Goal: Task Accomplishment & Management: Complete application form

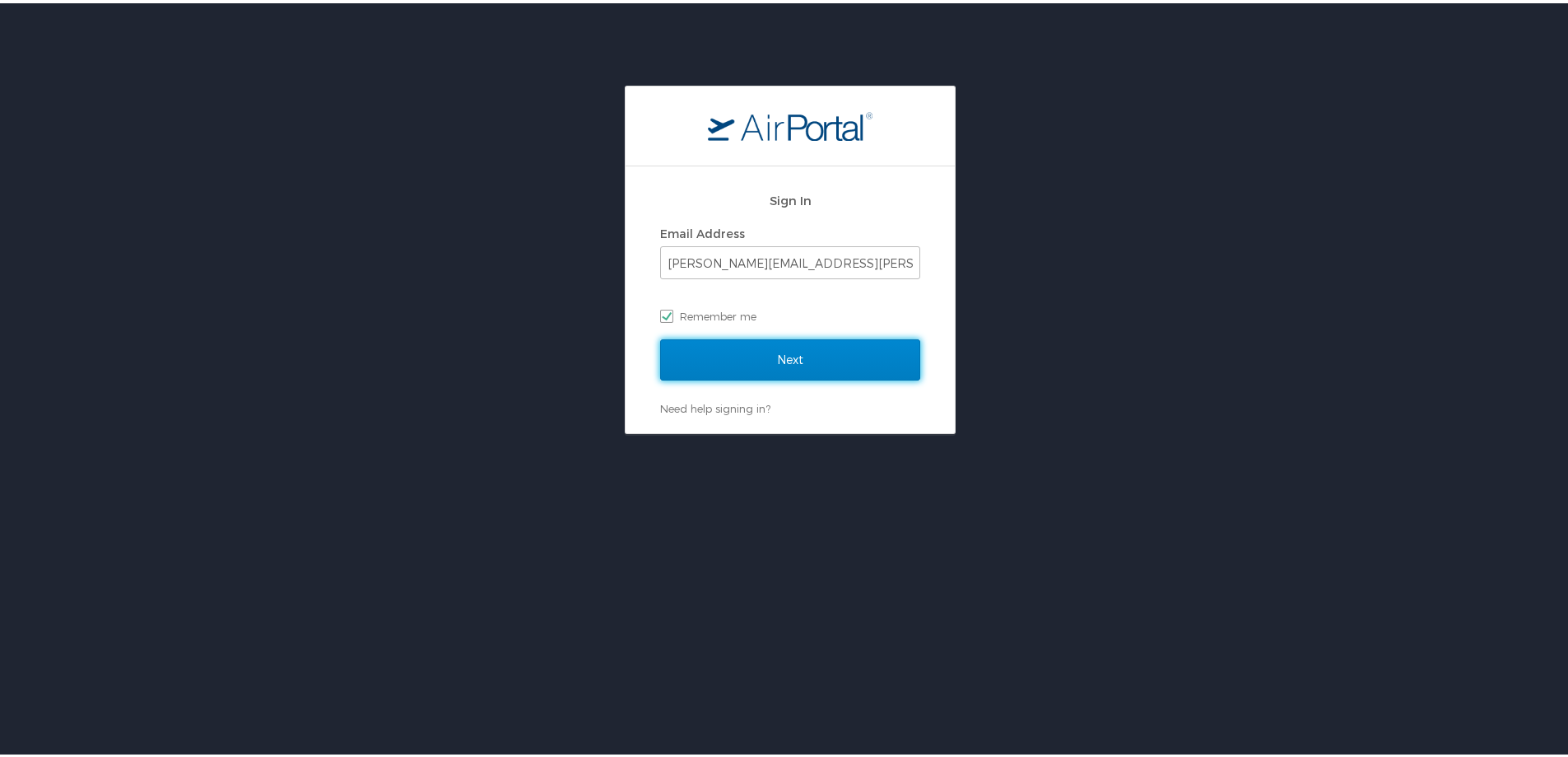
click at [781, 348] on input "Next" at bounding box center [790, 357] width 260 height 41
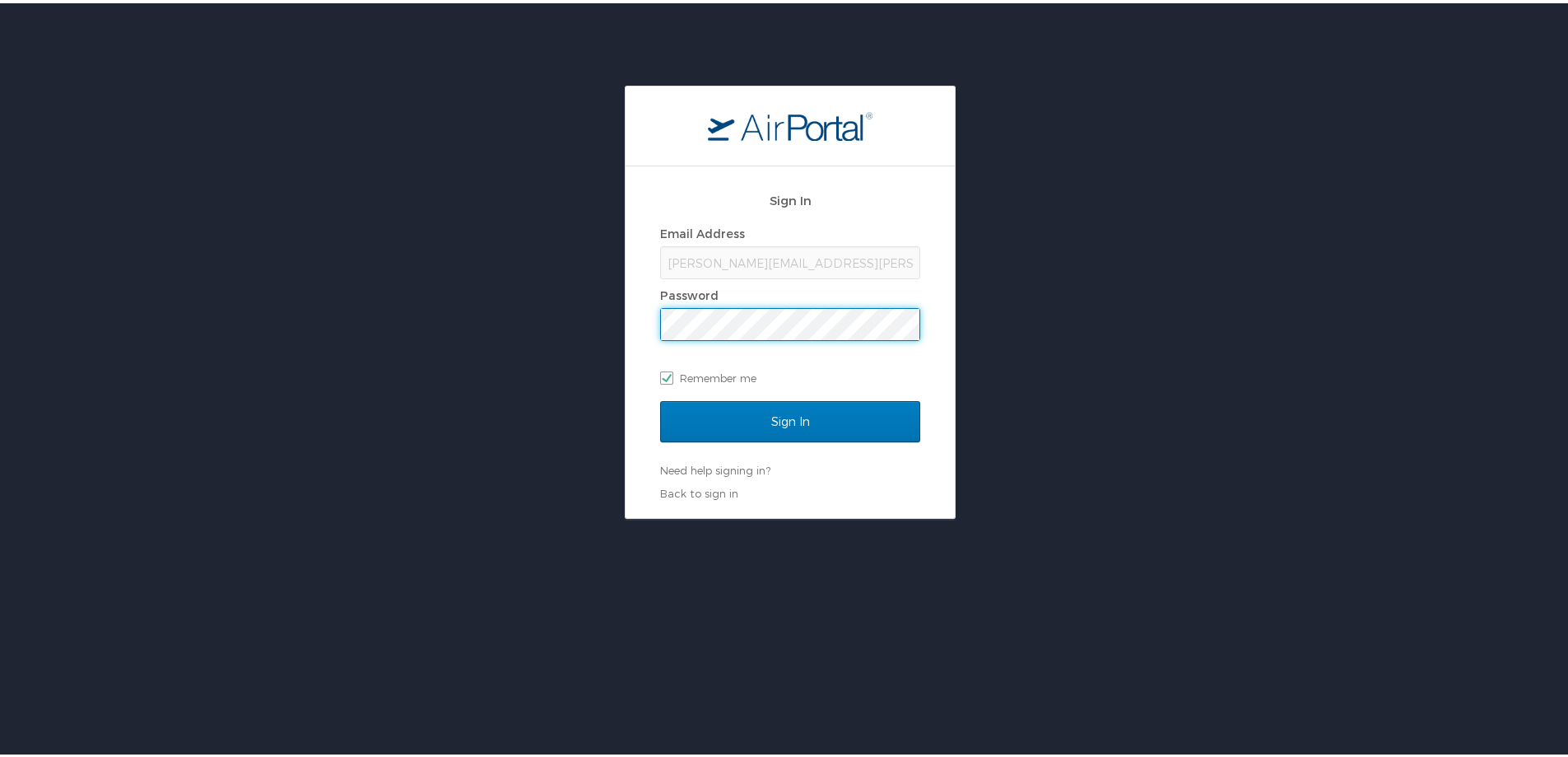
click at [660, 398] on input "Sign In" at bounding box center [790, 418] width 260 height 41
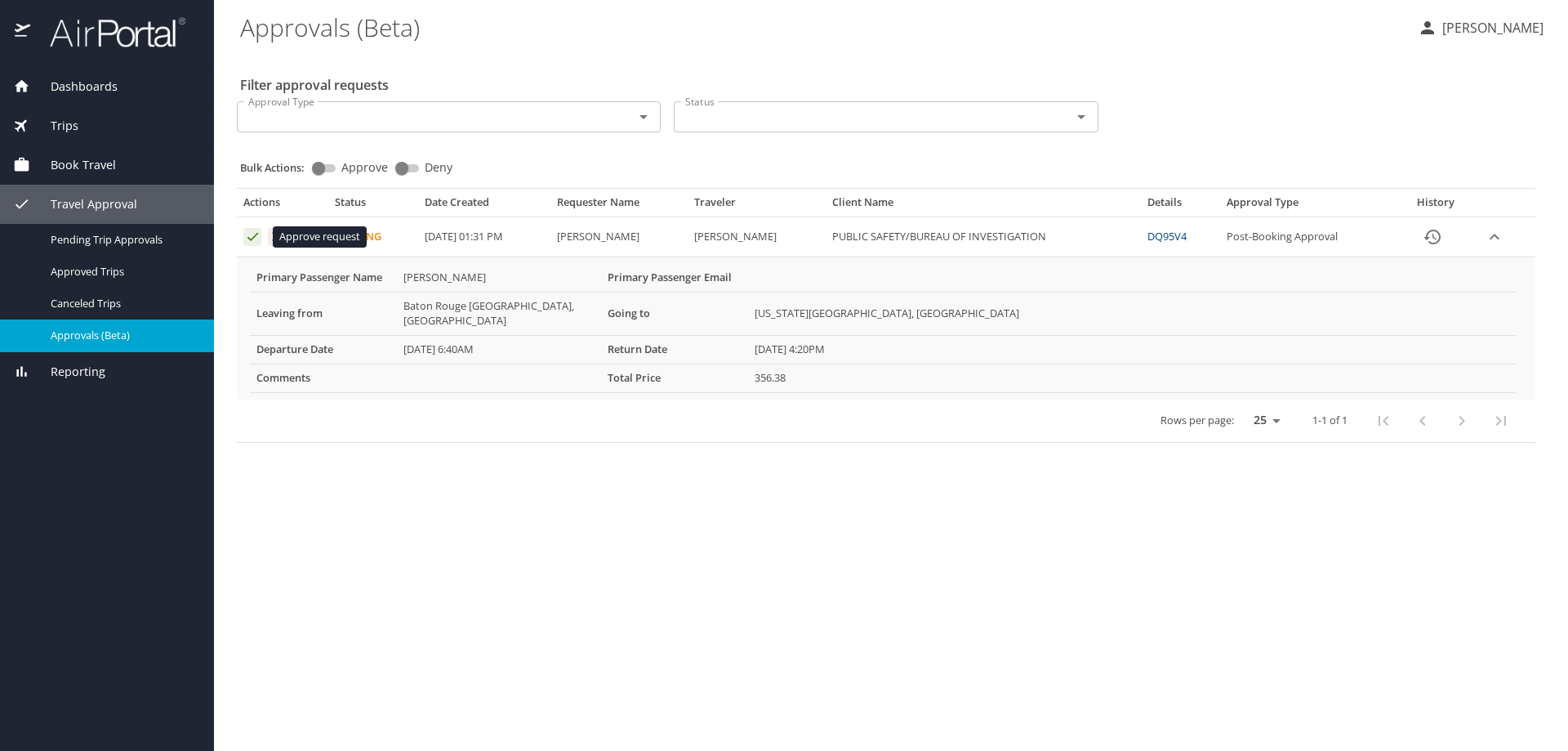
click at [252, 236] on icon "Approval table" at bounding box center [253, 237] width 16 height 16
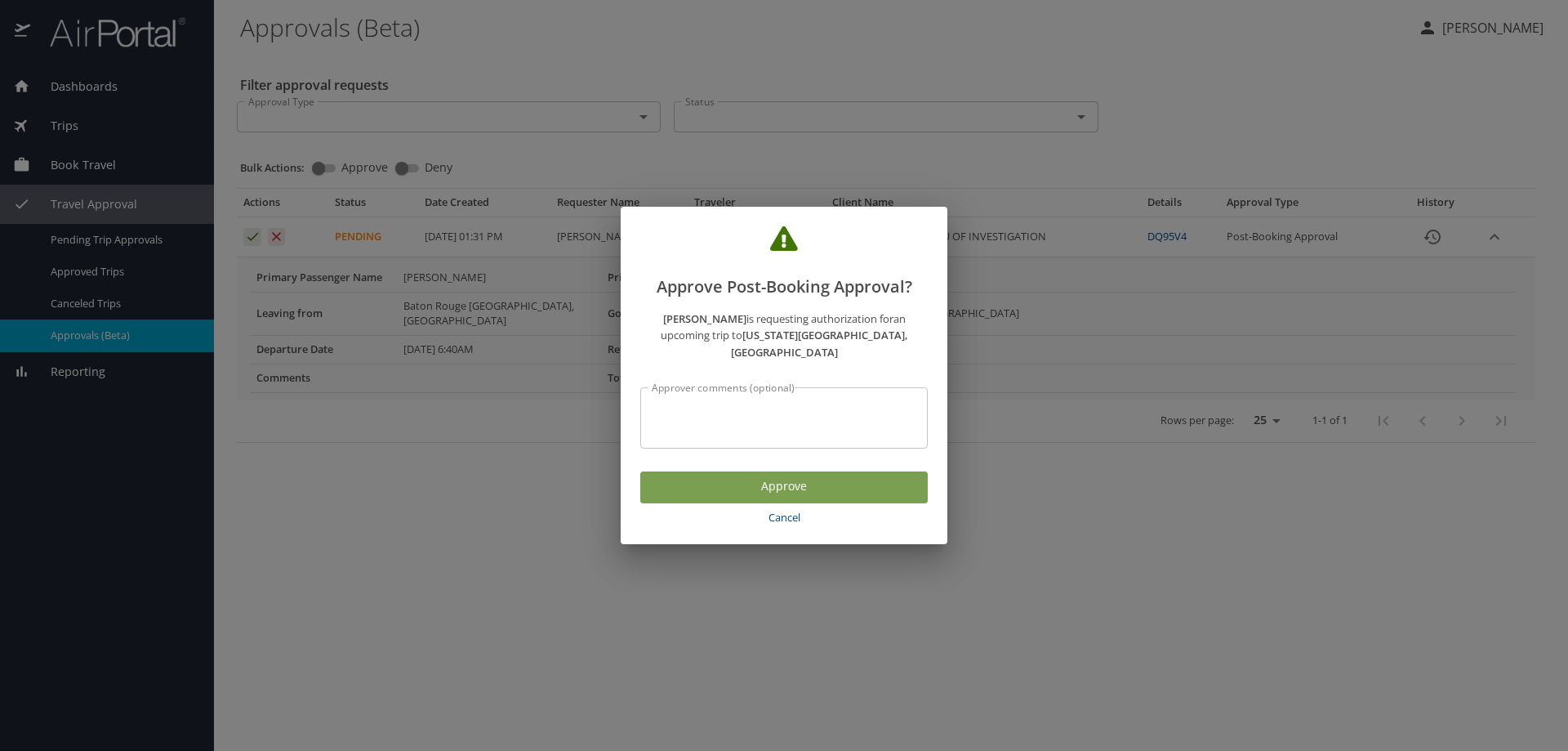
click at [792, 483] on span "Approve" at bounding box center [784, 486] width 261 height 20
